Goal: Find specific page/section: Find specific page/section

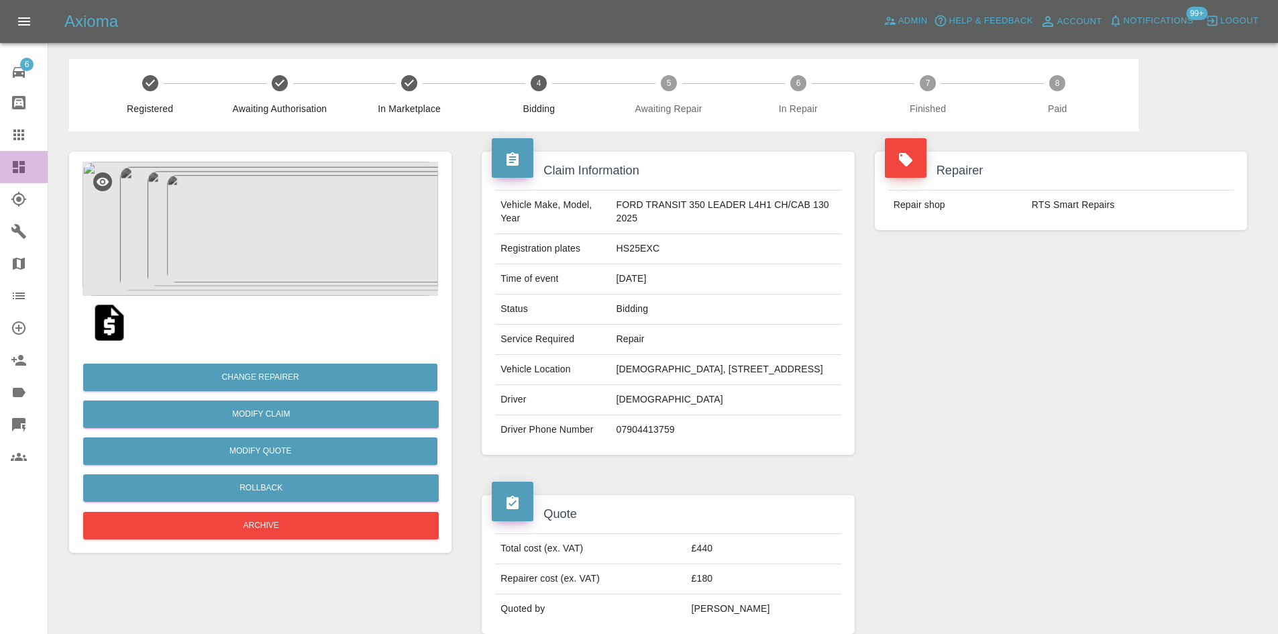
click at [9, 165] on link "Dashboard" at bounding box center [24, 167] width 48 height 32
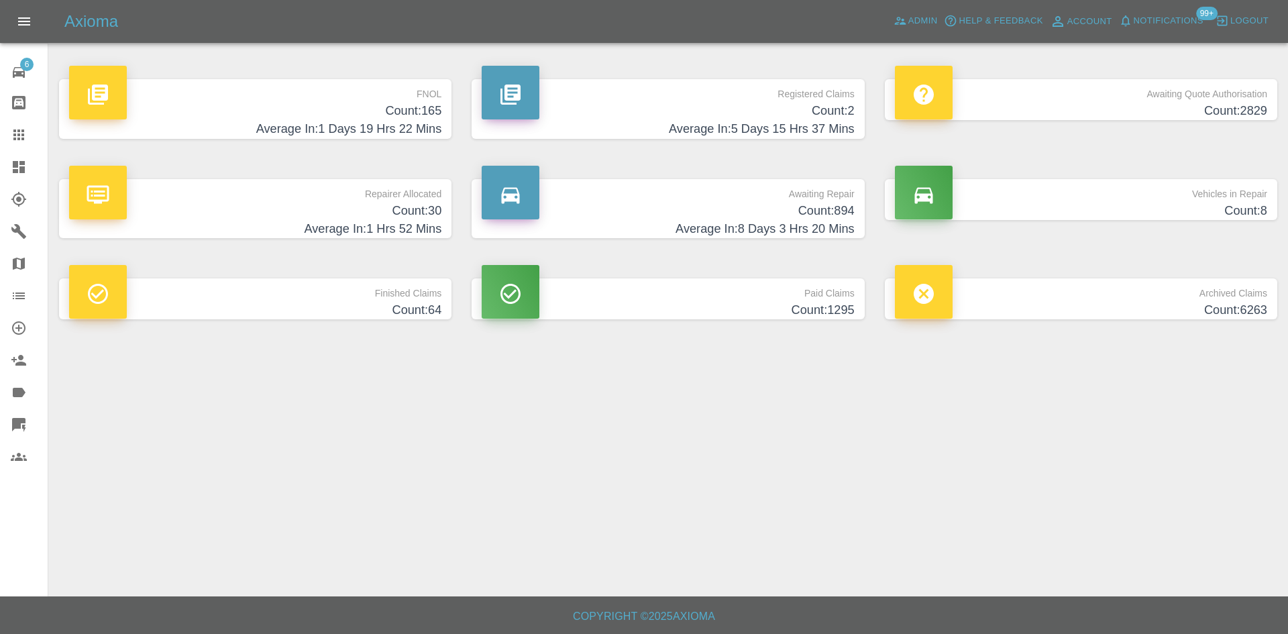
click at [748, 121] on h4 "Average In: 5 Days 15 Hrs 37 Mins" at bounding box center [668, 129] width 372 height 18
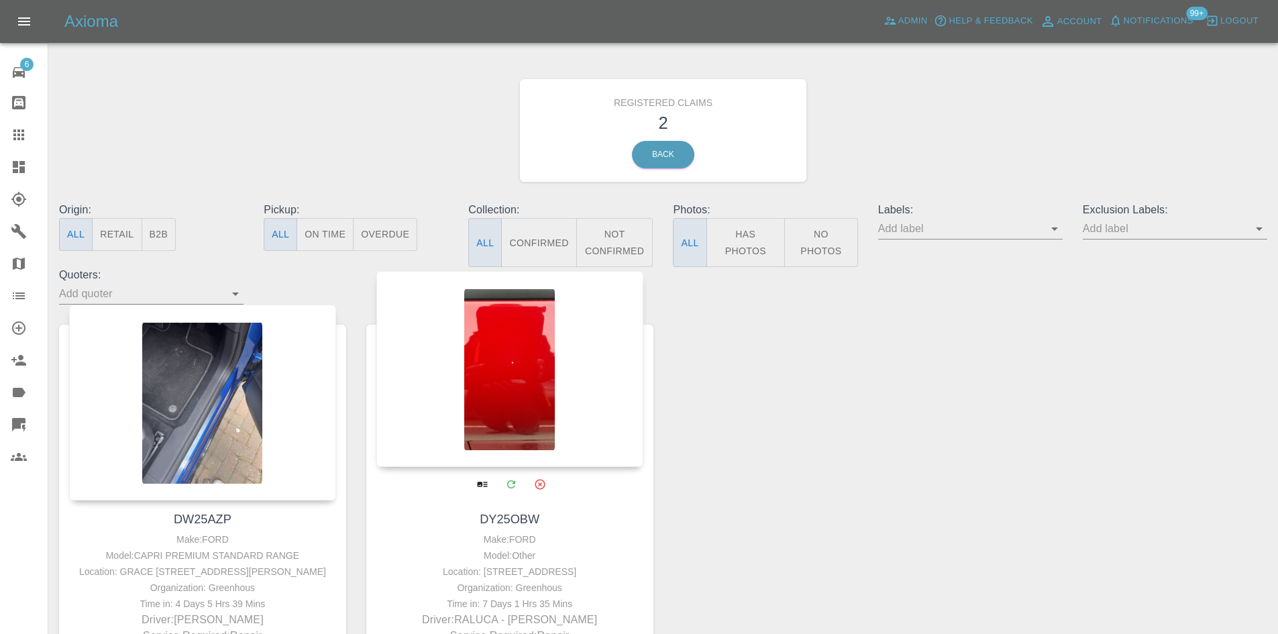
click at [451, 411] on div at bounding box center [509, 369] width 267 height 196
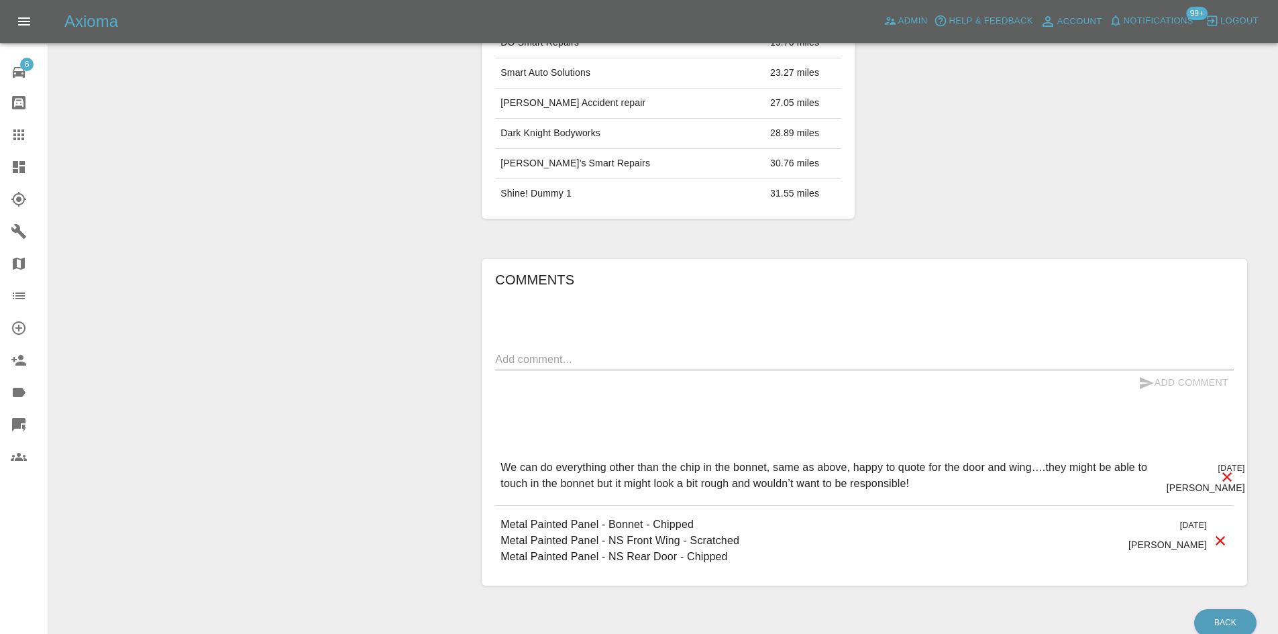
scroll to position [703, 0]
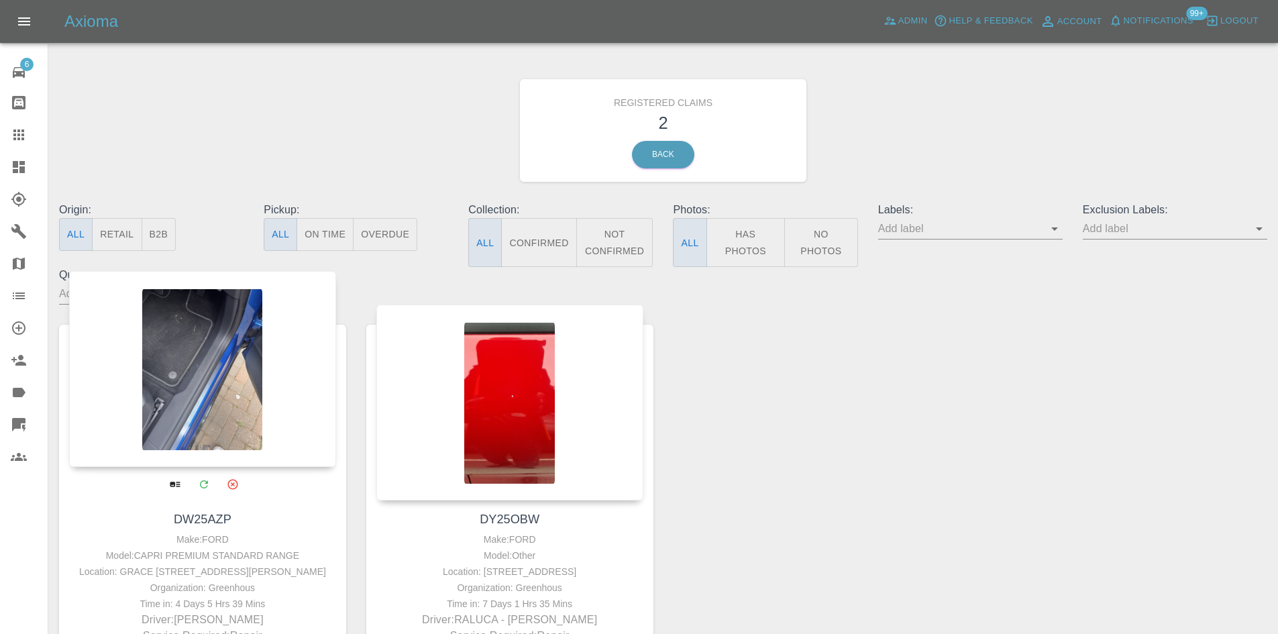
click at [246, 333] on div at bounding box center [202, 369] width 267 height 196
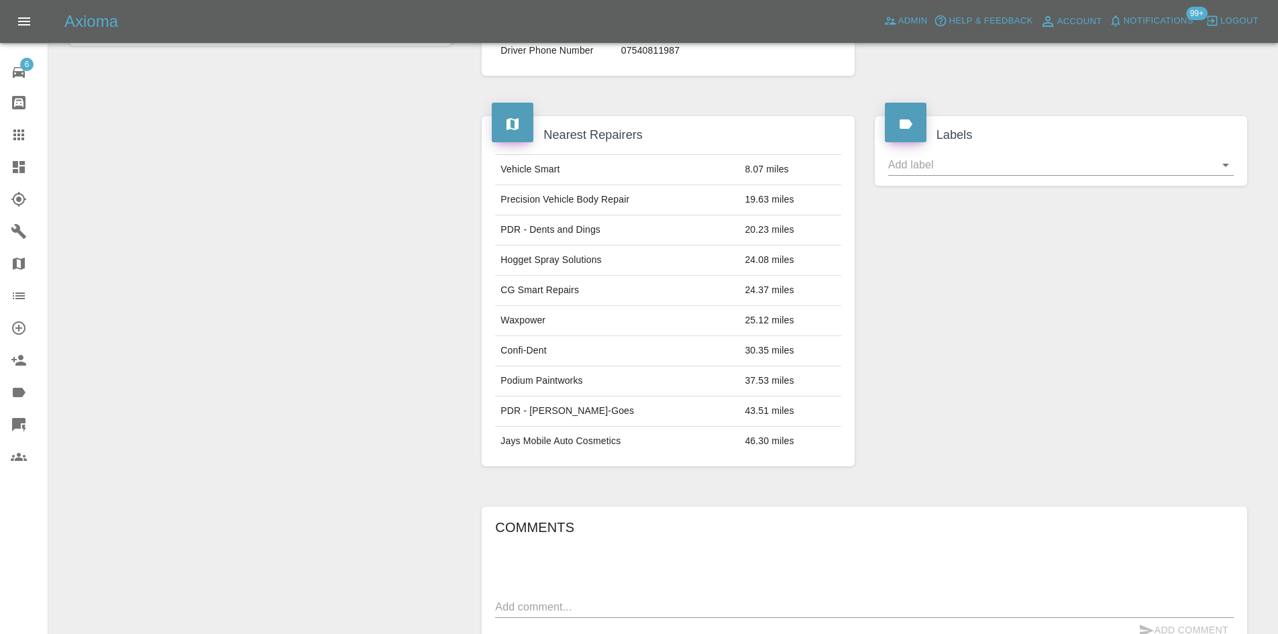
scroll to position [671, 0]
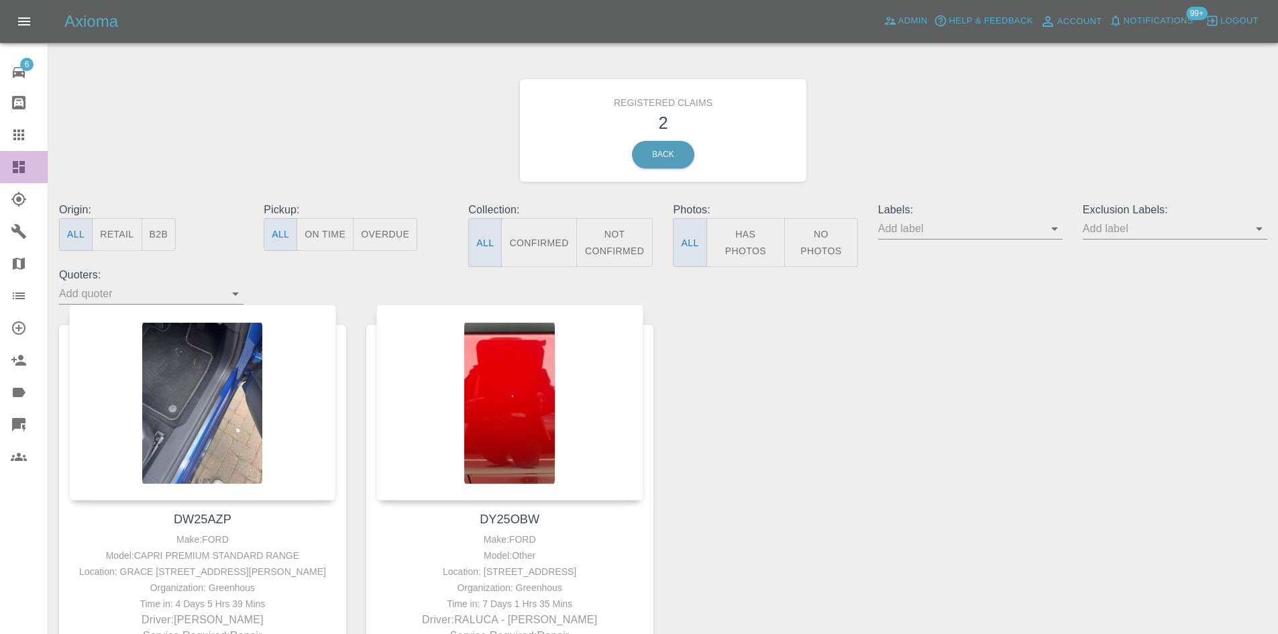
click at [0, 171] on link "Dashboard" at bounding box center [24, 167] width 48 height 32
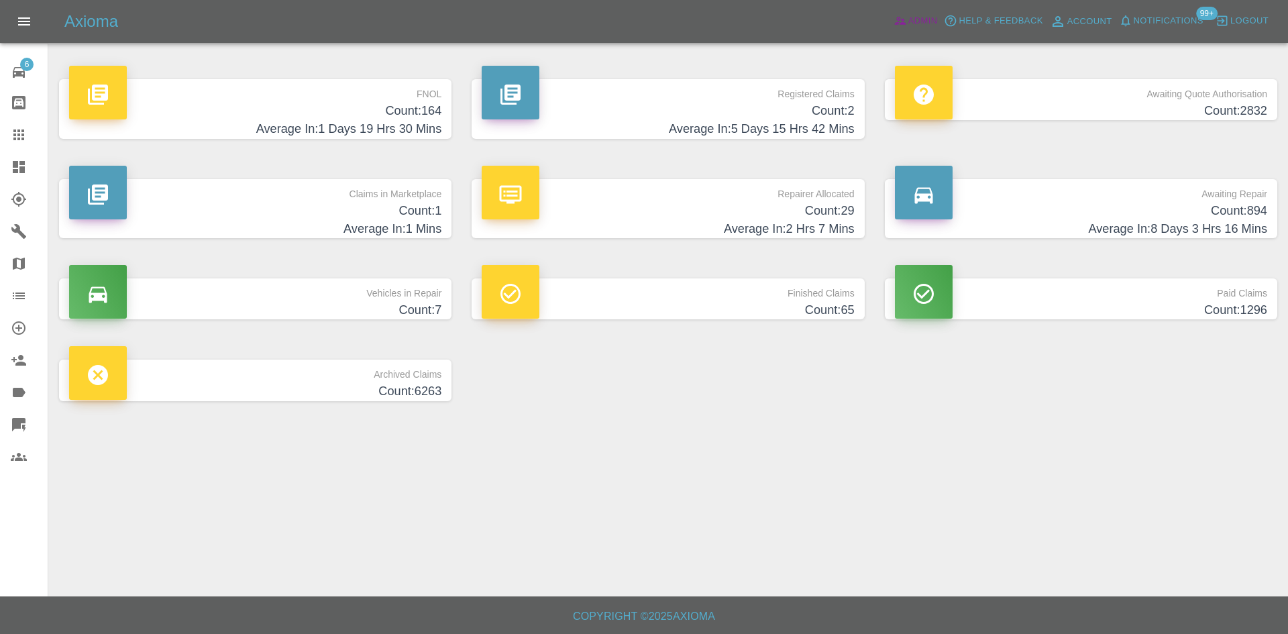
click at [926, 22] on span "Admin" at bounding box center [923, 20] width 30 height 15
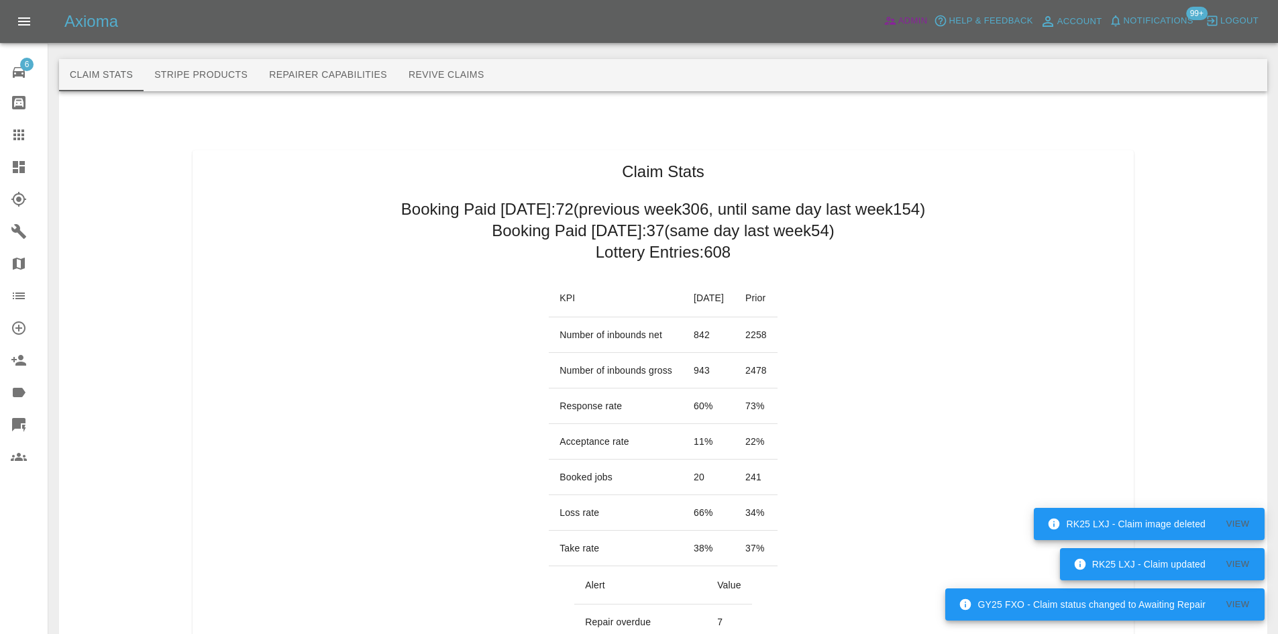
scroll to position [604, 0]
